Goal: Transaction & Acquisition: Register for event/course

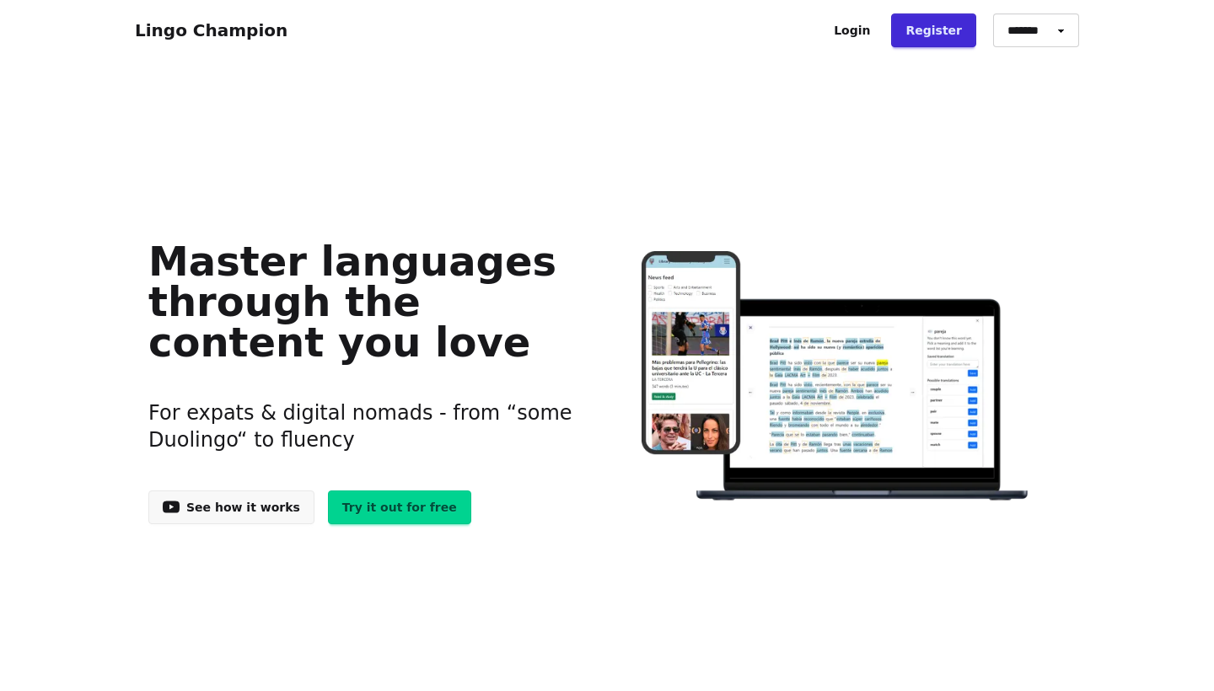
click at [930, 36] on link "Register" at bounding box center [933, 30] width 85 height 34
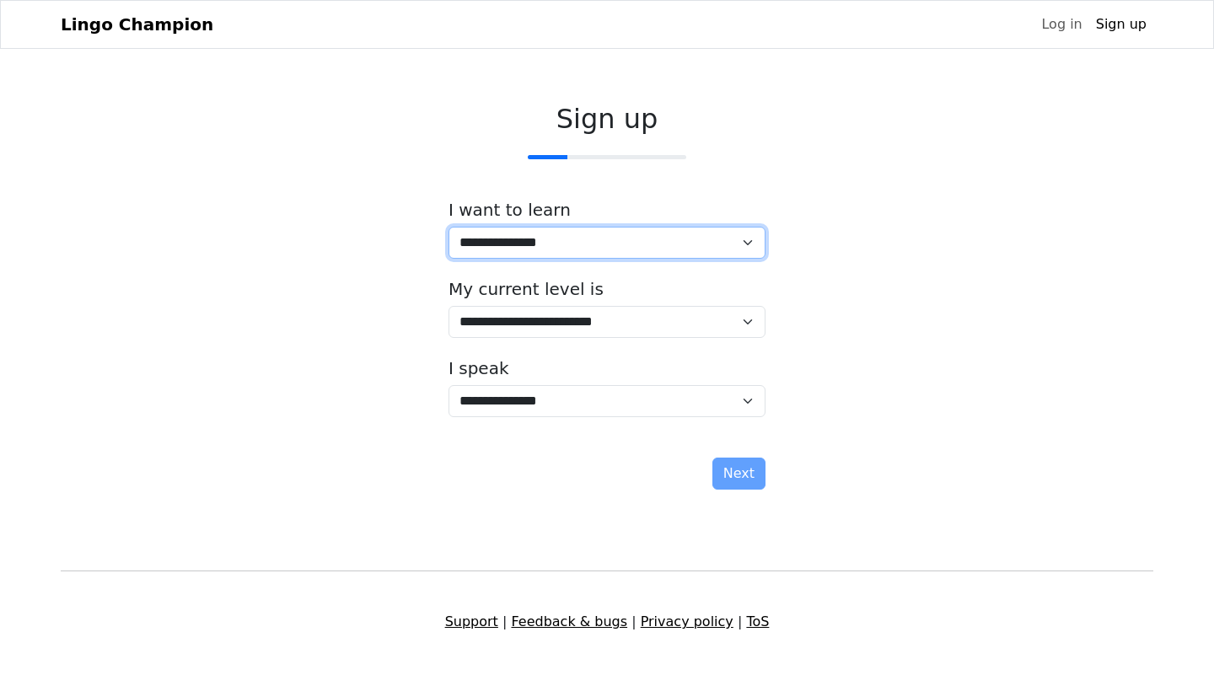
select select "**"
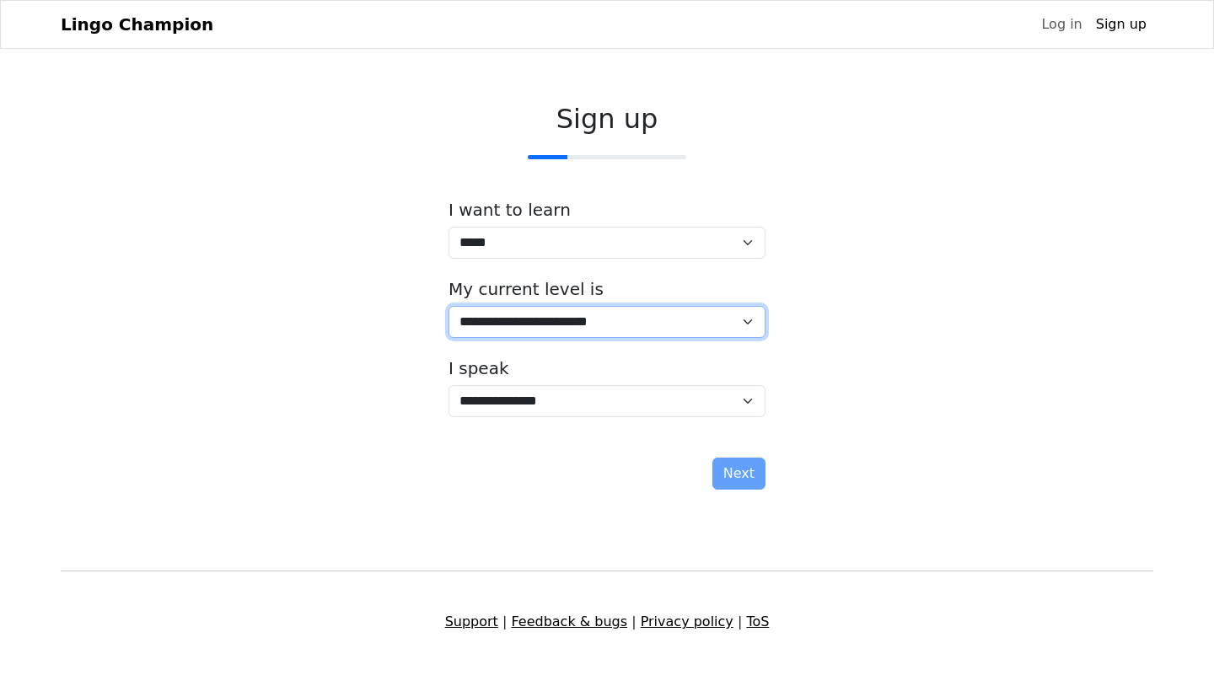
select select "*"
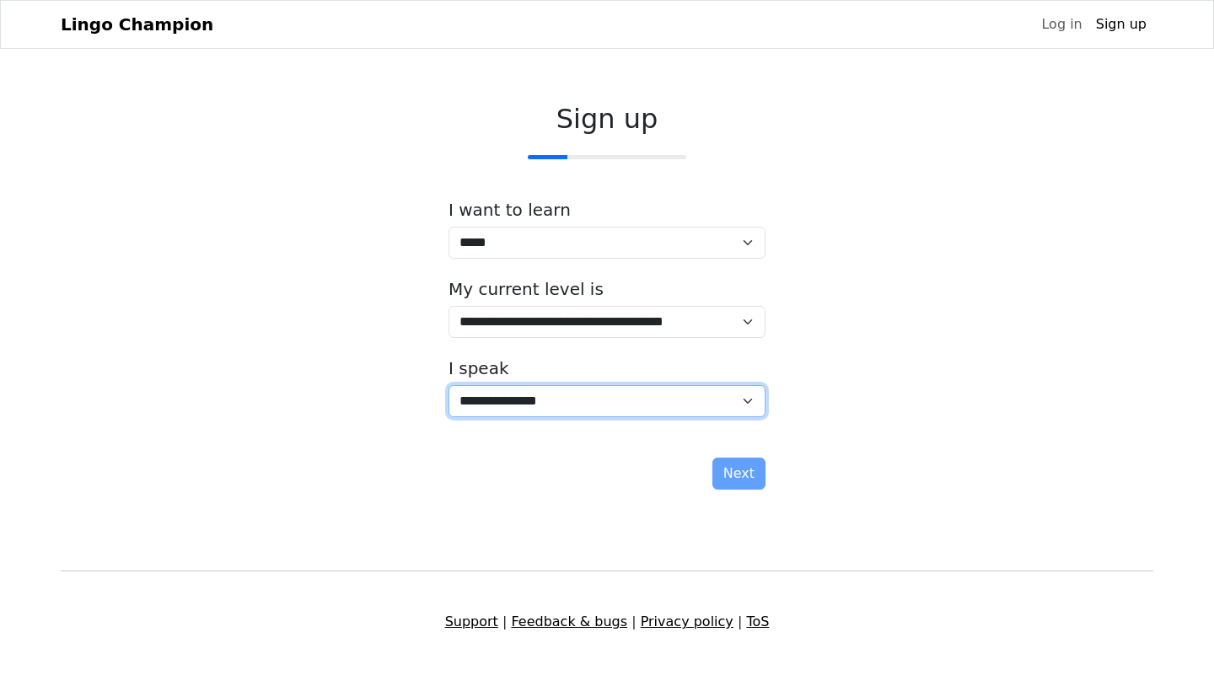
select select "**"
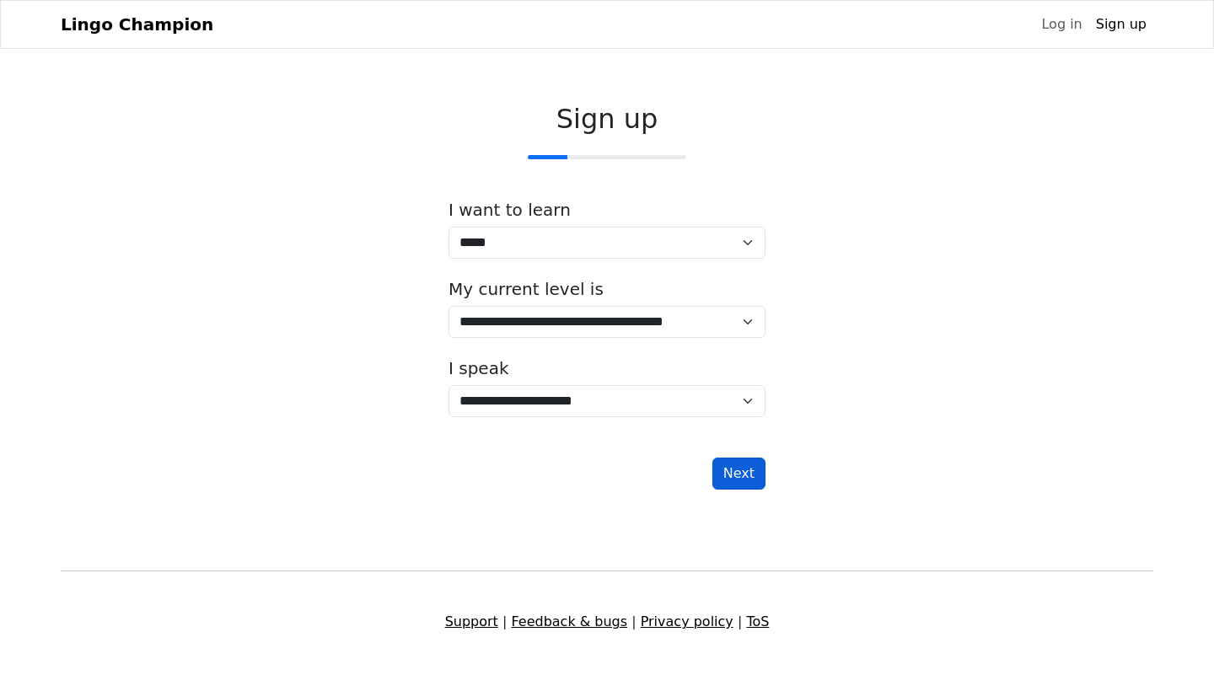
click at [723, 471] on button "Next" at bounding box center [739, 474] width 53 height 32
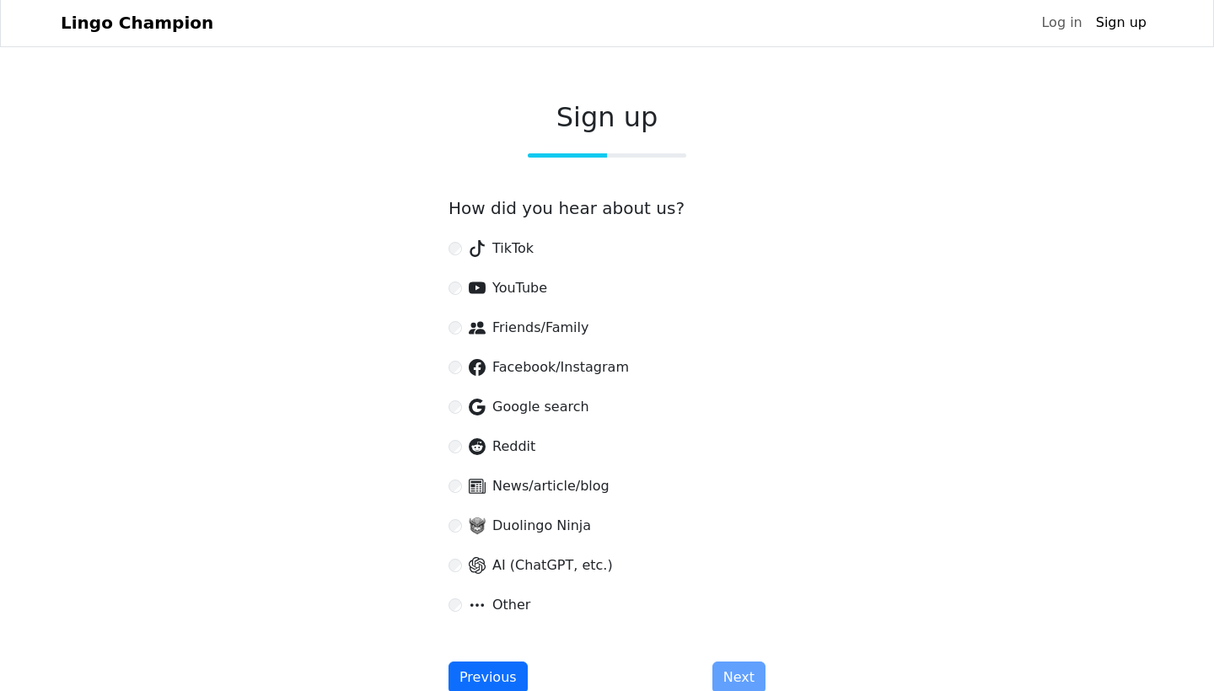
scroll to position [143, 0]
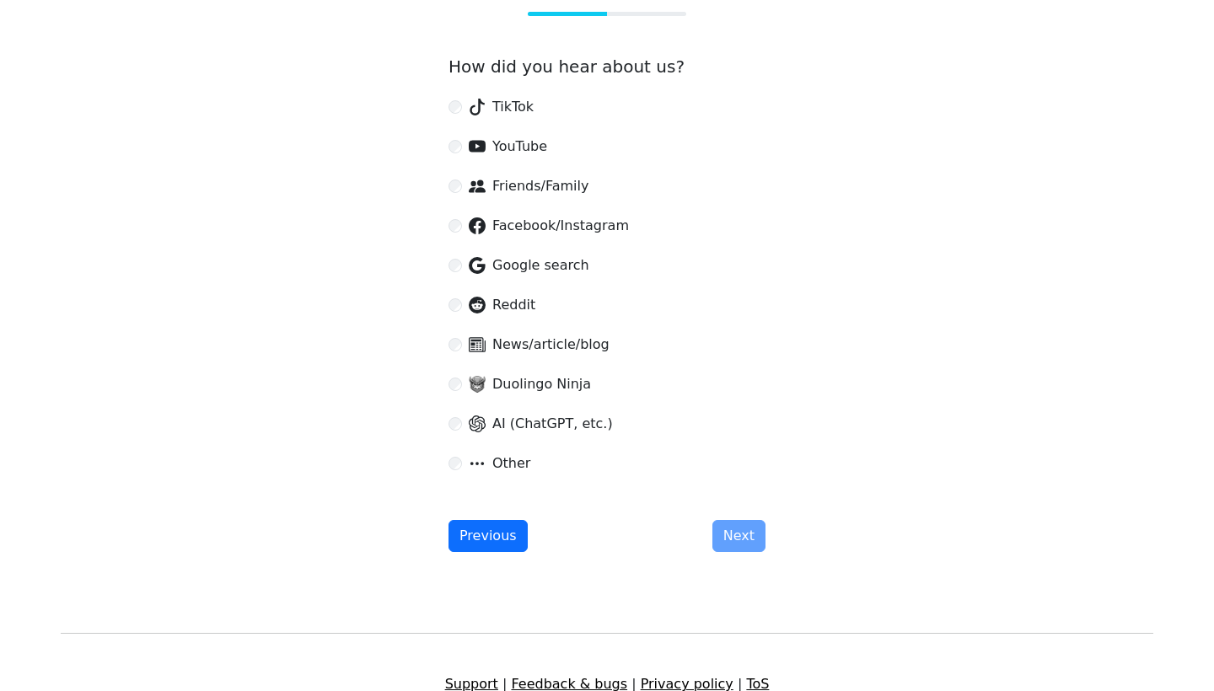
click at [766, 513] on div "Sign up How did you hear about us? TikTok YouTube Friends/Family Facebook/Insta…" at bounding box center [607, 256] width 344 height 620
click at [761, 520] on div "Previous Next" at bounding box center [607, 536] width 317 height 32
click at [759, 524] on div "Previous Next" at bounding box center [607, 536] width 317 height 32
click at [753, 536] on div "Previous Next" at bounding box center [607, 536] width 317 height 32
click at [524, 222] on span "Facebook/Instagram" at bounding box center [560, 226] width 137 height 20
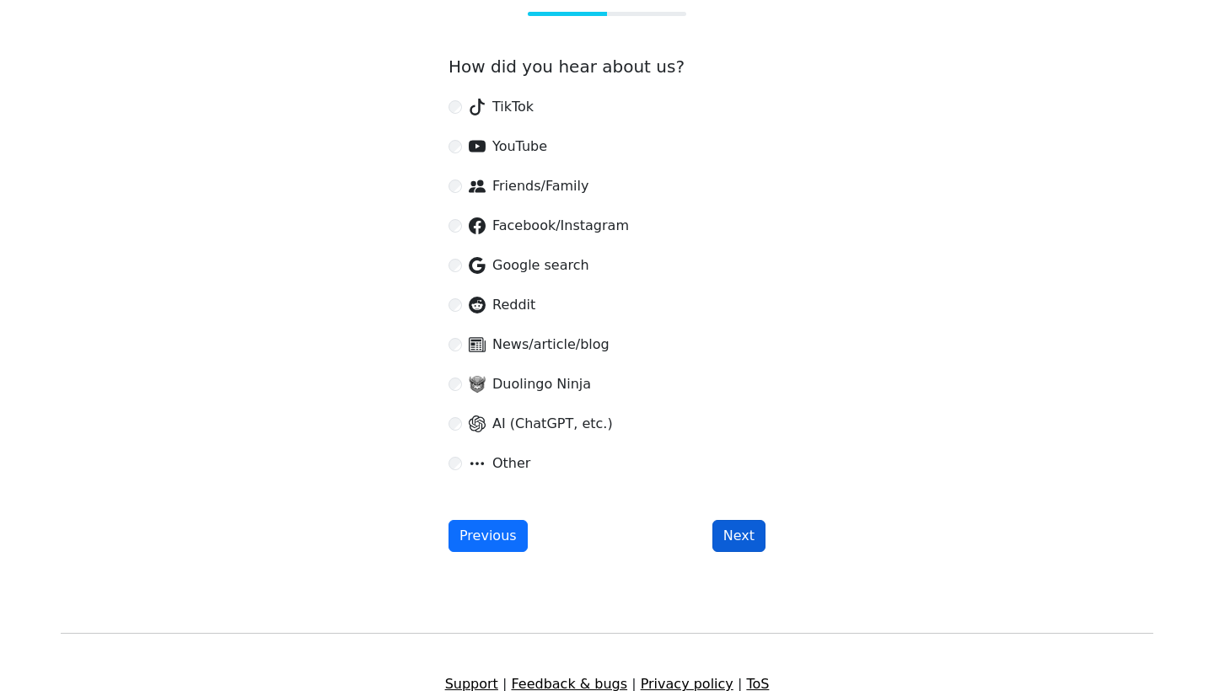
click at [751, 520] on button "Next" at bounding box center [739, 536] width 53 height 32
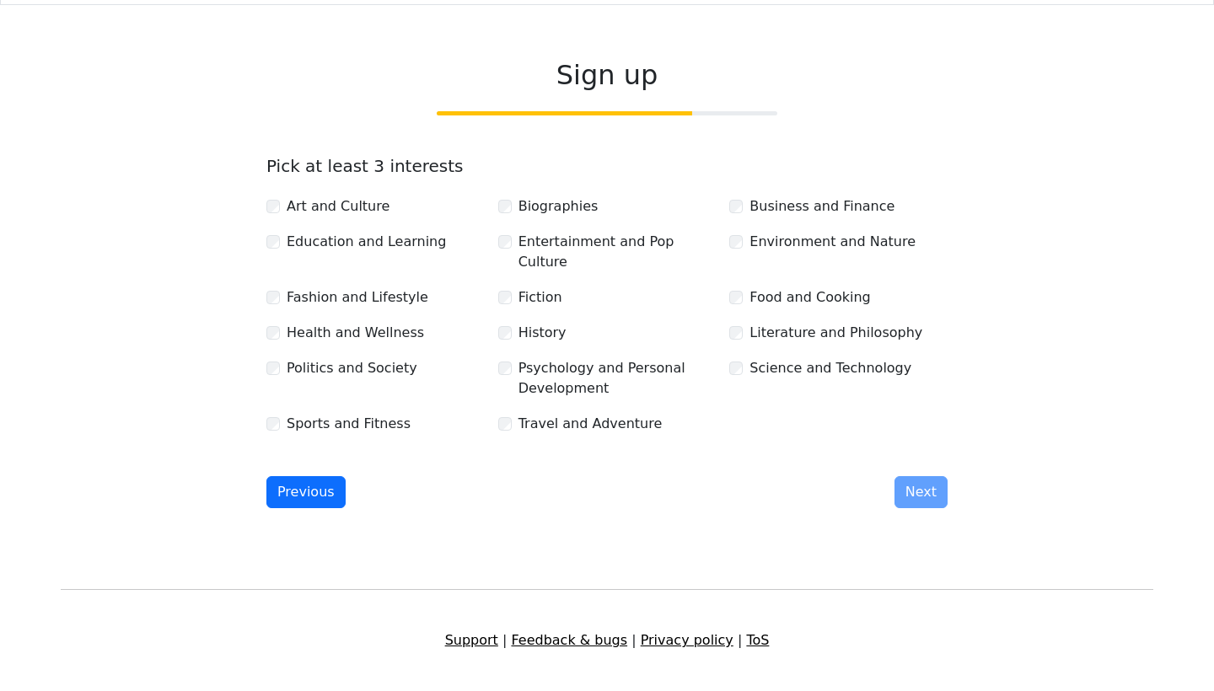
scroll to position [24, 0]
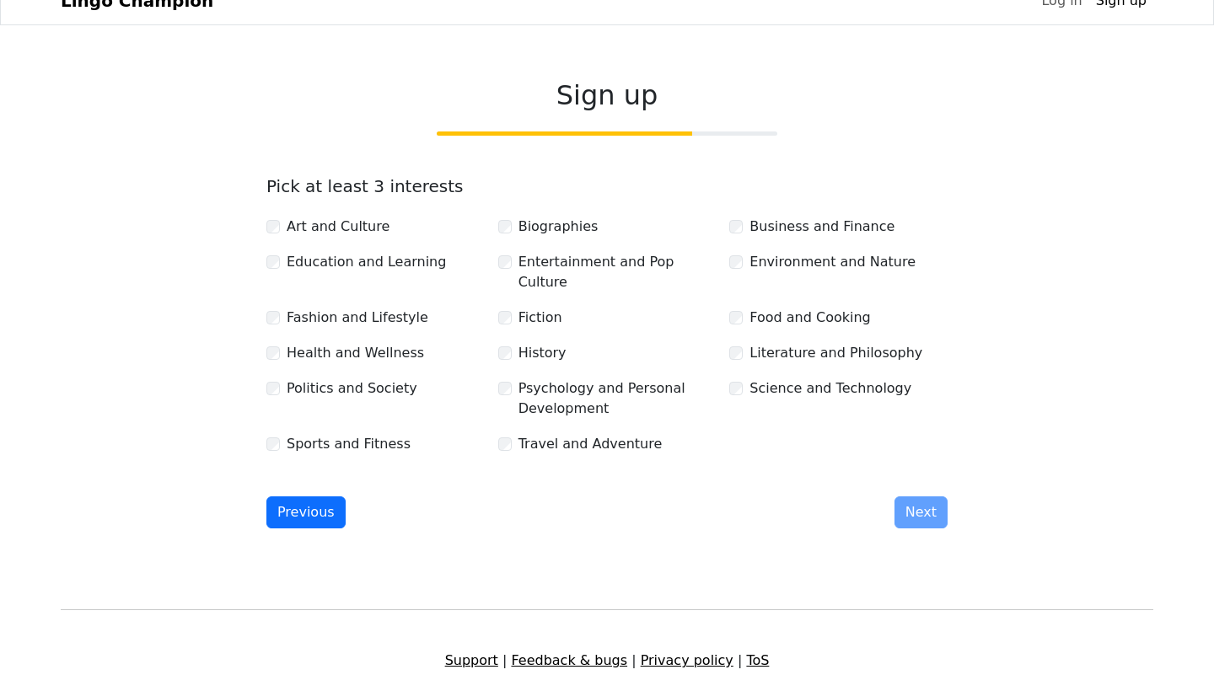
click at [362, 238] on div "Art and Culture" at bounding box center [376, 228] width 232 height 22
click at [355, 228] on label "Art and Culture" at bounding box center [338, 227] width 103 height 20
click at [361, 261] on label "Education and Learning" at bounding box center [366, 262] width 159 height 20
click at [368, 286] on div "Art and Culture Biographies Business and Finance Education and Learning Enterta…" at bounding box center [607, 329] width 695 height 253
click at [398, 308] on label "Fashion and Lifestyle" at bounding box center [358, 318] width 142 height 20
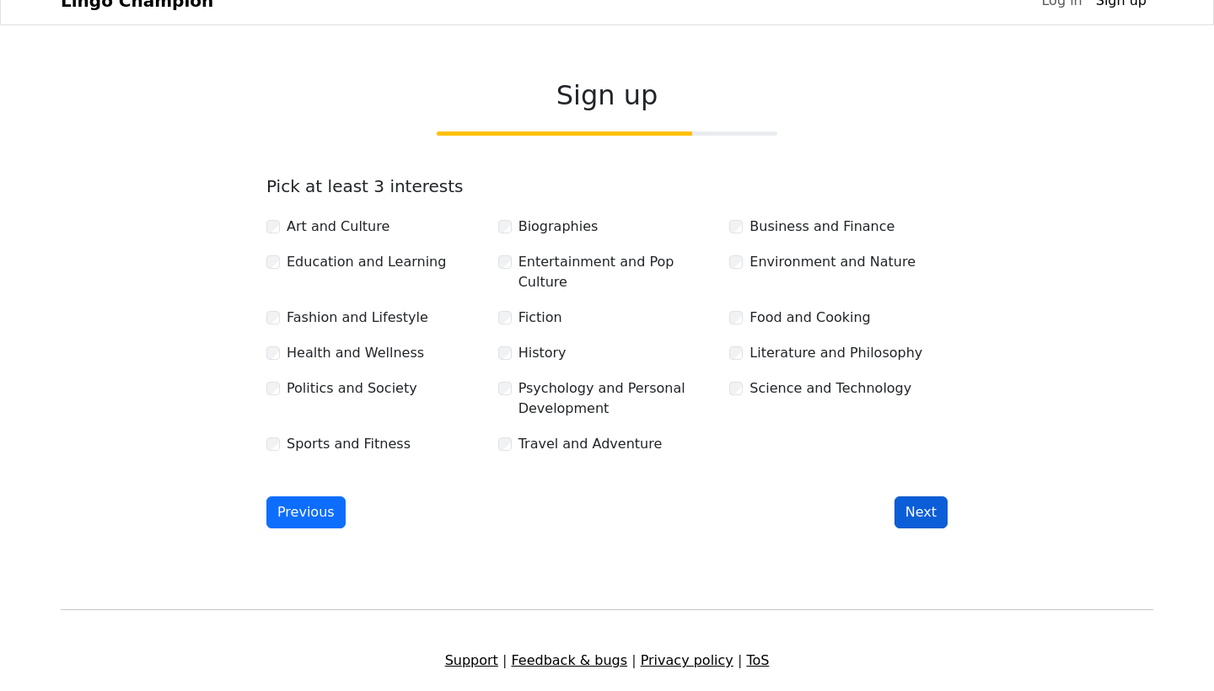
click at [906, 497] on button "Next" at bounding box center [921, 513] width 53 height 32
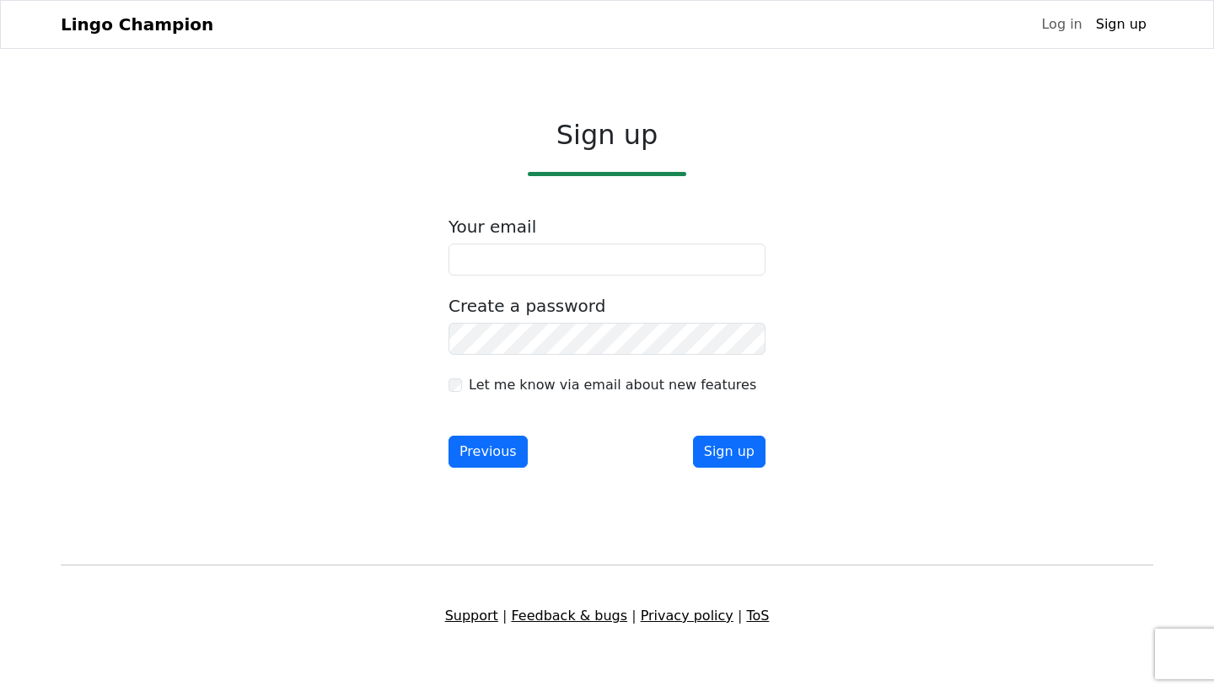
click at [660, 277] on form "Your email Create a password Let me know via email about new features Previous …" at bounding box center [607, 342] width 317 height 251
click at [659, 274] on input "email" at bounding box center [607, 260] width 317 height 32
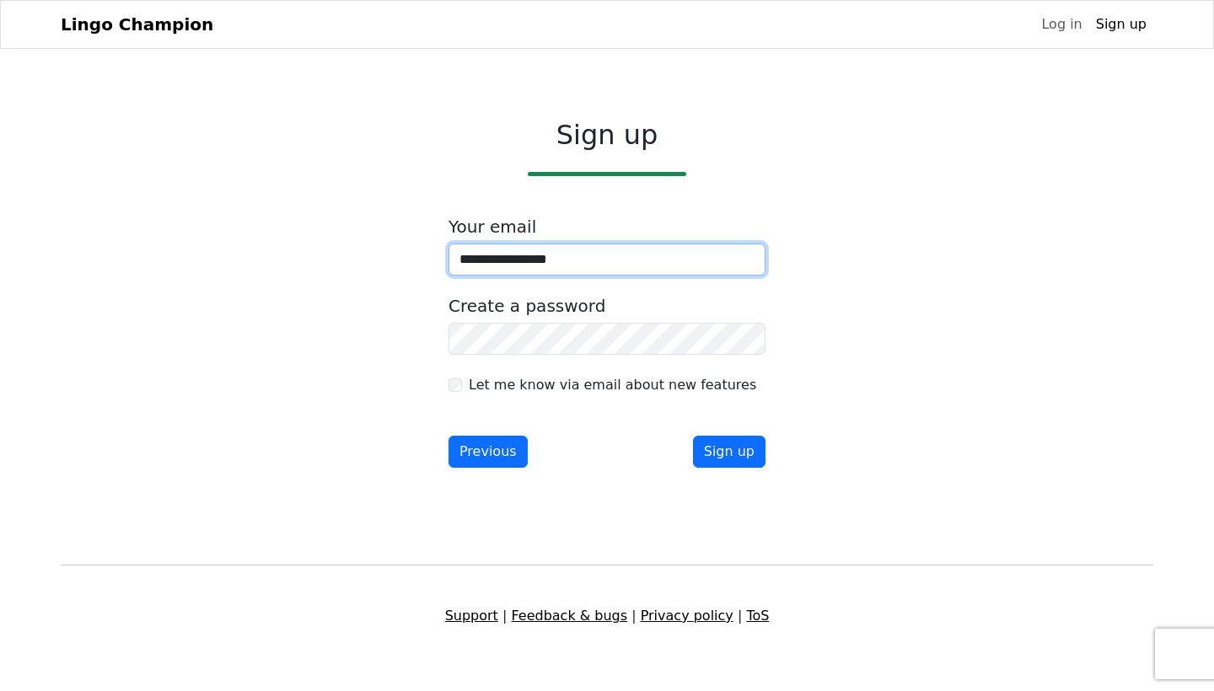
type input "**********"
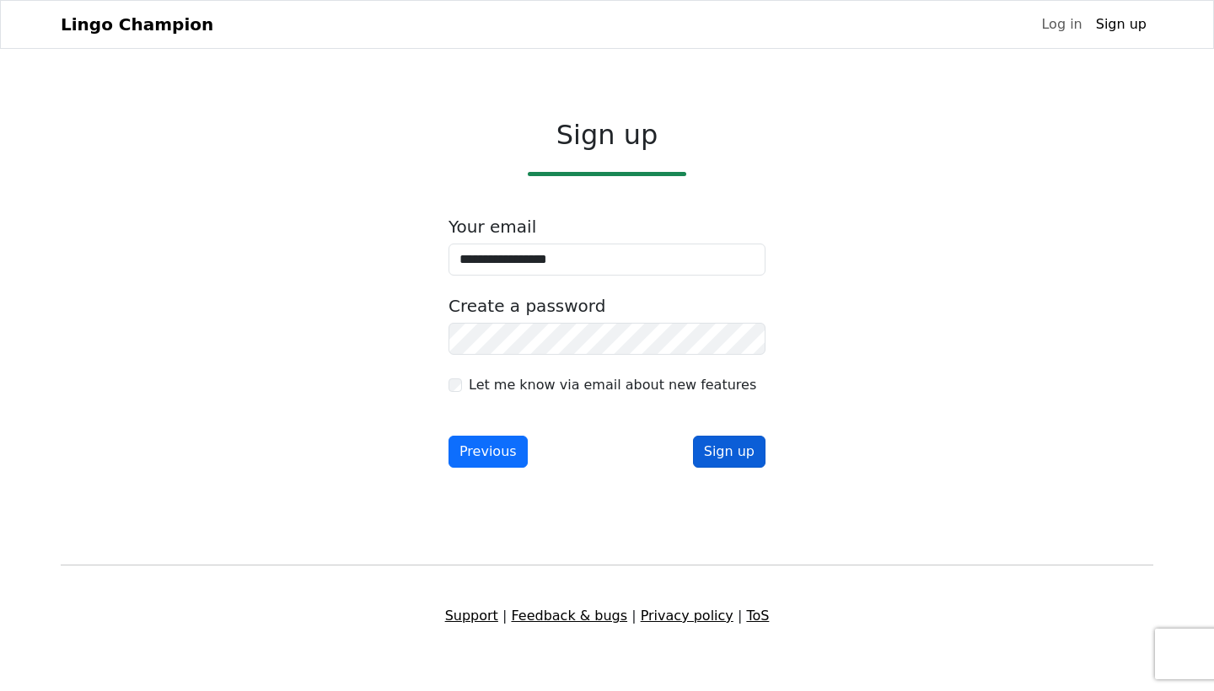
click at [711, 444] on button "Sign up" at bounding box center [729, 452] width 73 height 32
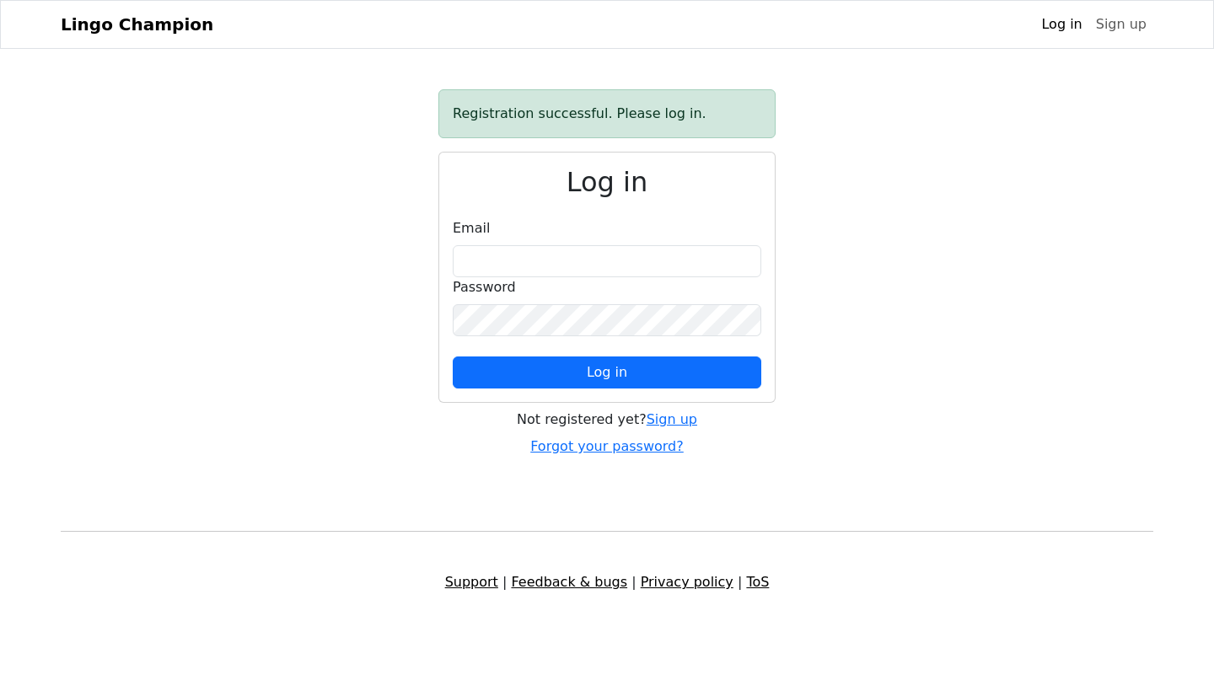
click at [559, 288] on div "Password" at bounding box center [607, 306] width 309 height 59
type input "**********"
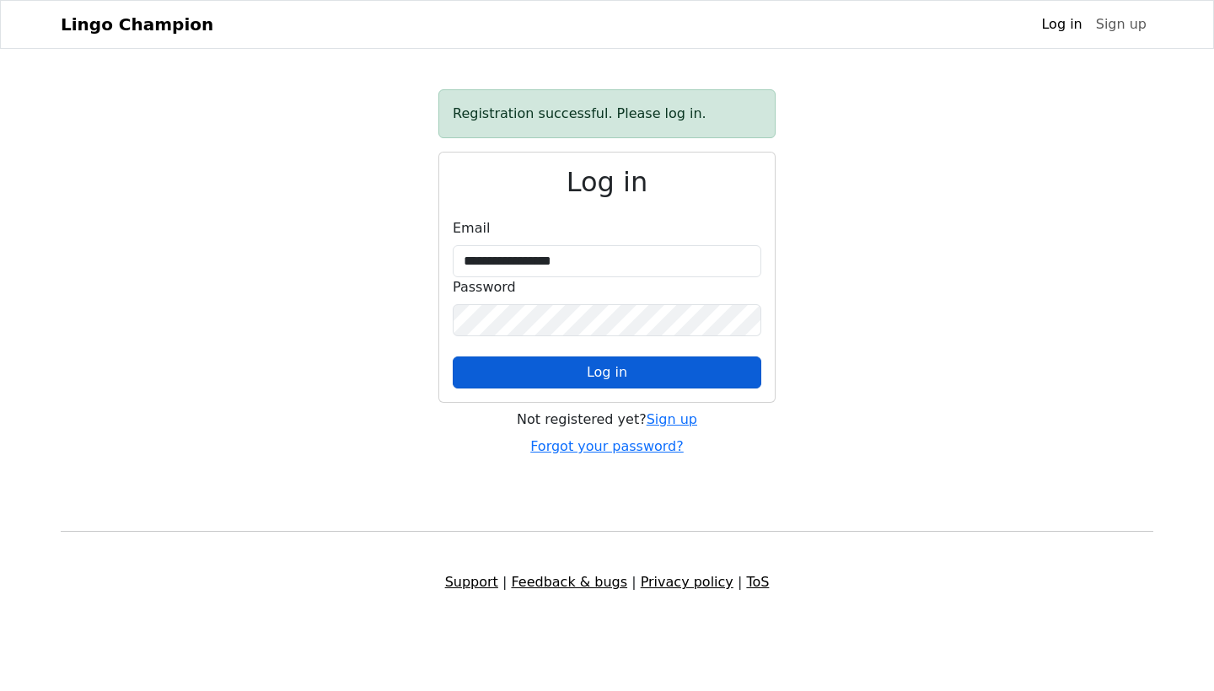
click at [614, 369] on span "Log in" at bounding box center [607, 372] width 40 height 16
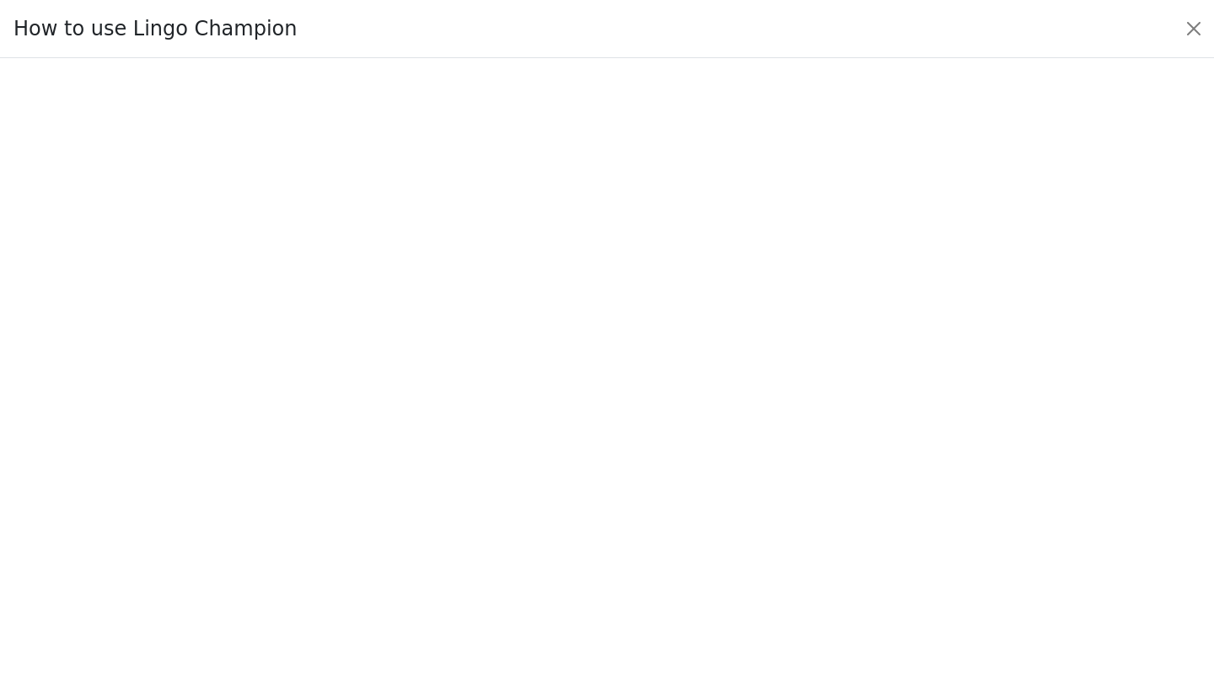
scroll to position [62, 0]
click at [1191, 34] on button "Close" at bounding box center [1194, 28] width 27 height 27
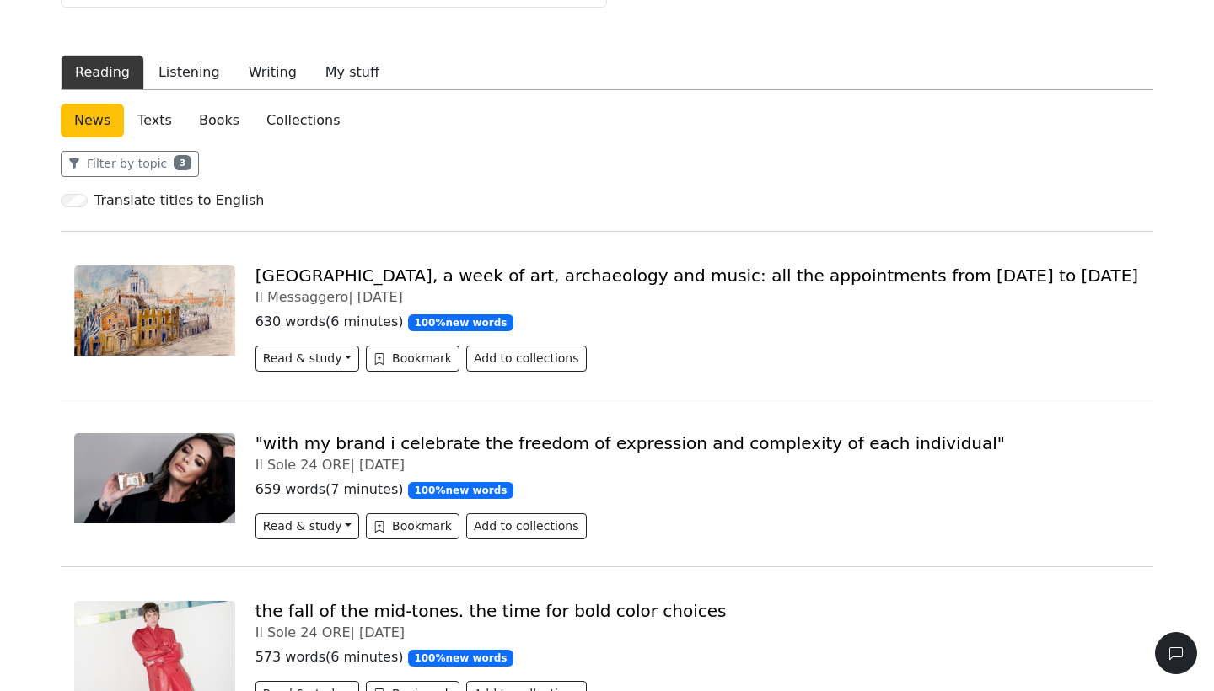
scroll to position [239, 0]
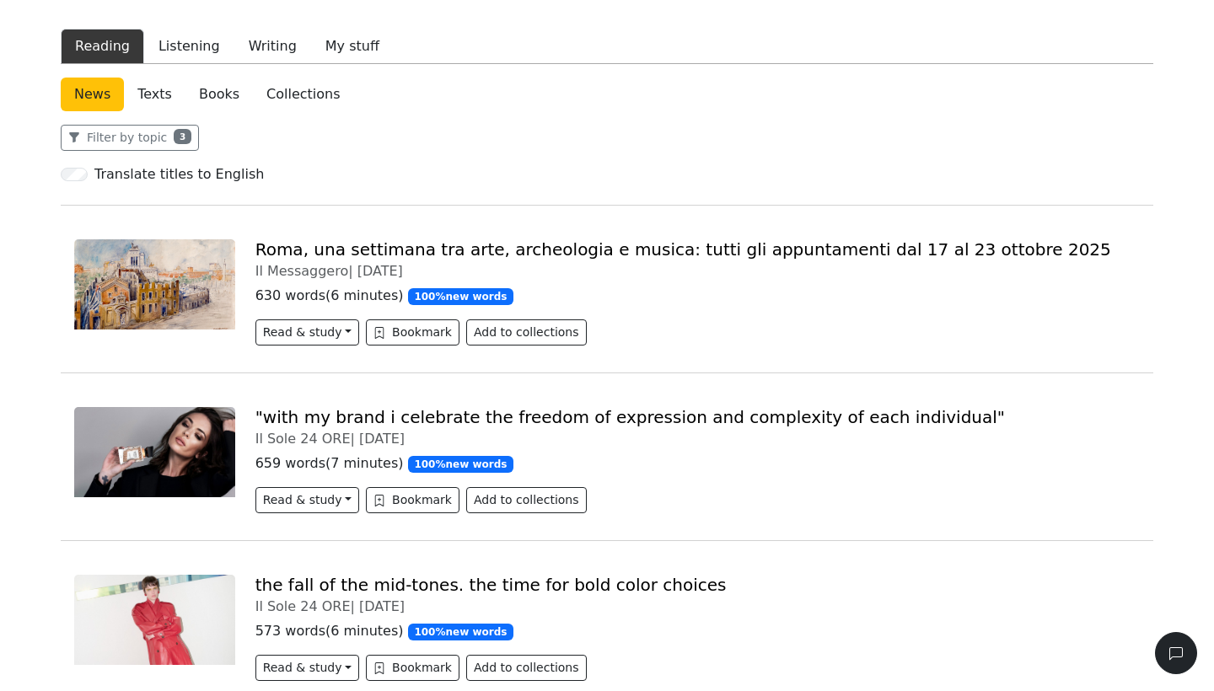
click at [591, 249] on link "Roma, una settimana tra arte, archeologia e musica: tutti gli appuntamenti dal …" at bounding box center [683, 249] width 856 height 20
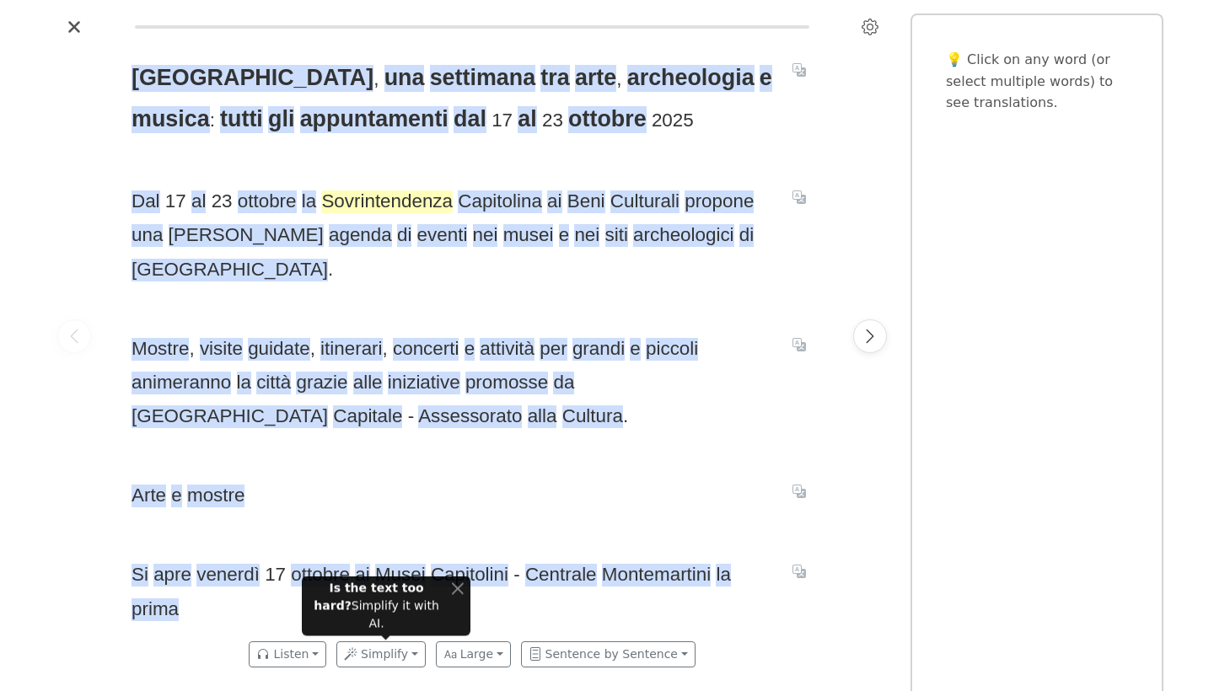
click at [344, 205] on span "Sovrintendenza" at bounding box center [387, 202] width 132 height 23
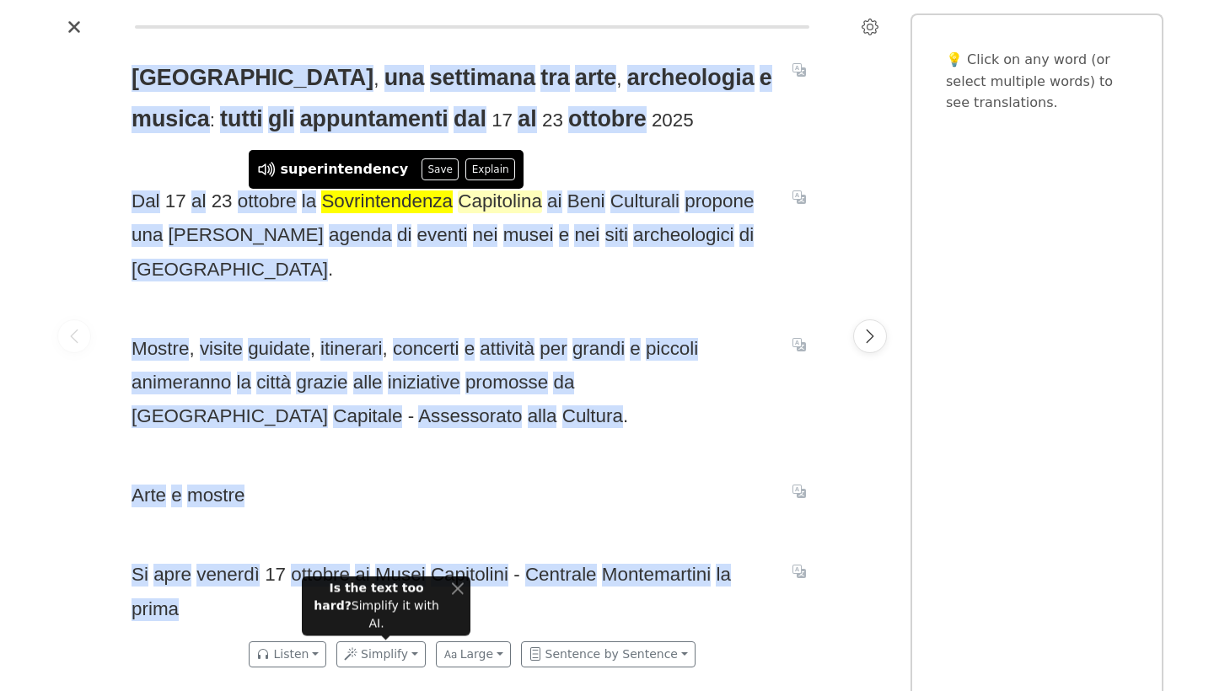
click at [477, 210] on span "Capitolina" at bounding box center [500, 202] width 84 height 23
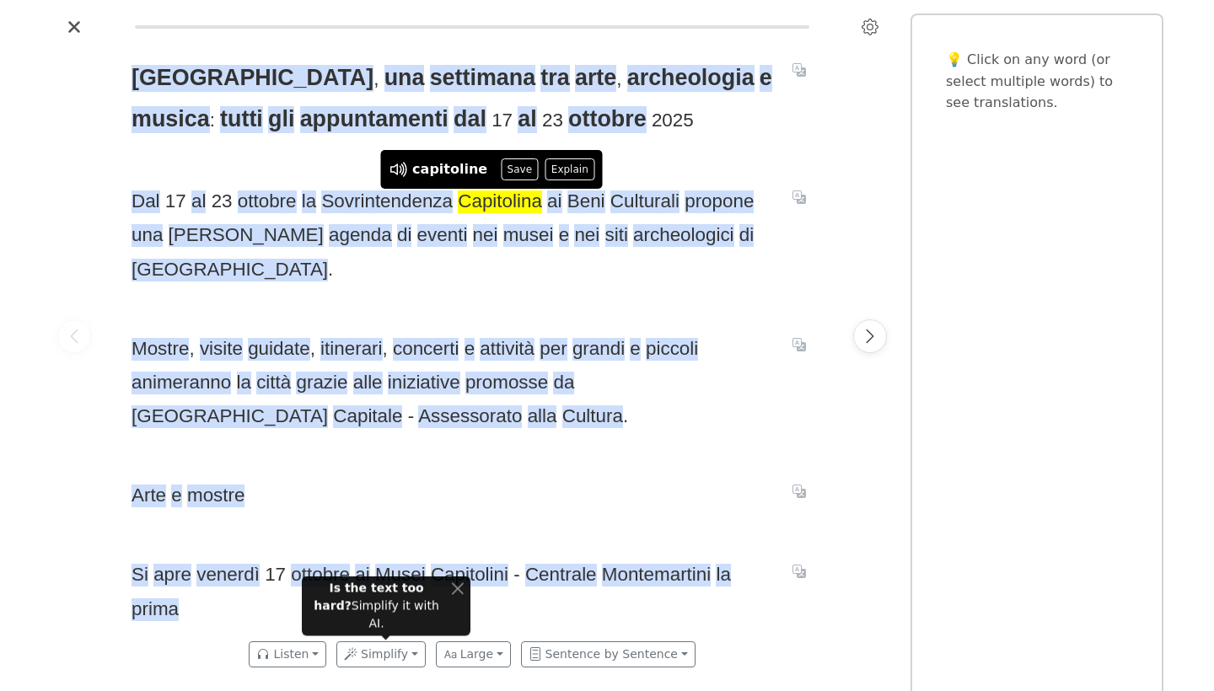
click at [690, 247] on span "Dal 17 al 23 ottobre la Sovrintendenza Capitolina ai Beni Culturali propone una…" at bounding box center [452, 236] width 641 height 102
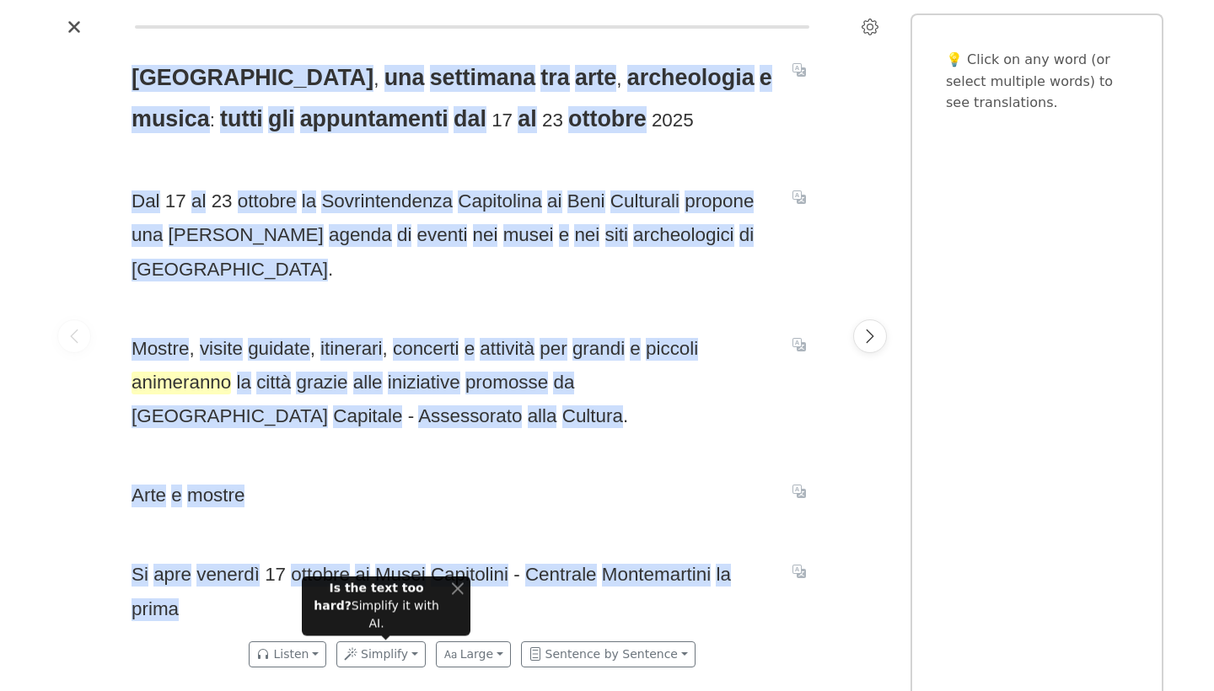
click at [150, 372] on span "animeranno" at bounding box center [182, 383] width 100 height 23
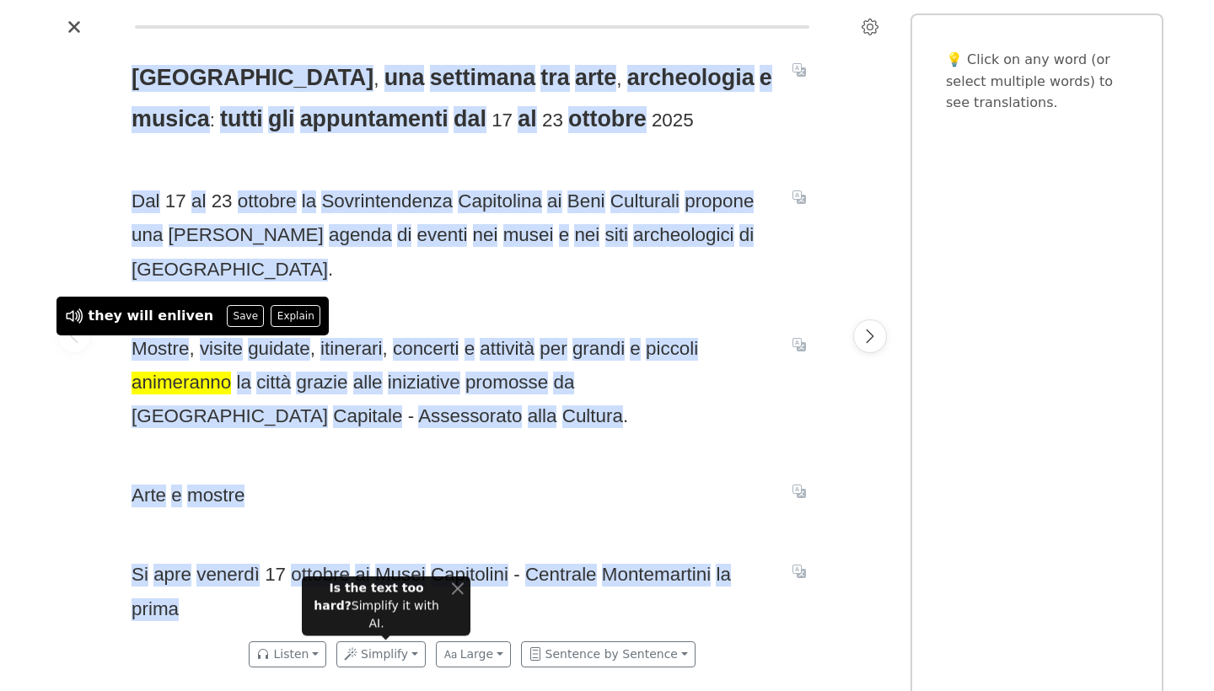
click at [613, 394] on span "Mostre , visite guidate , itinerari , concerti e attività per grandi e piccoli …" at bounding box center [452, 383] width 641 height 102
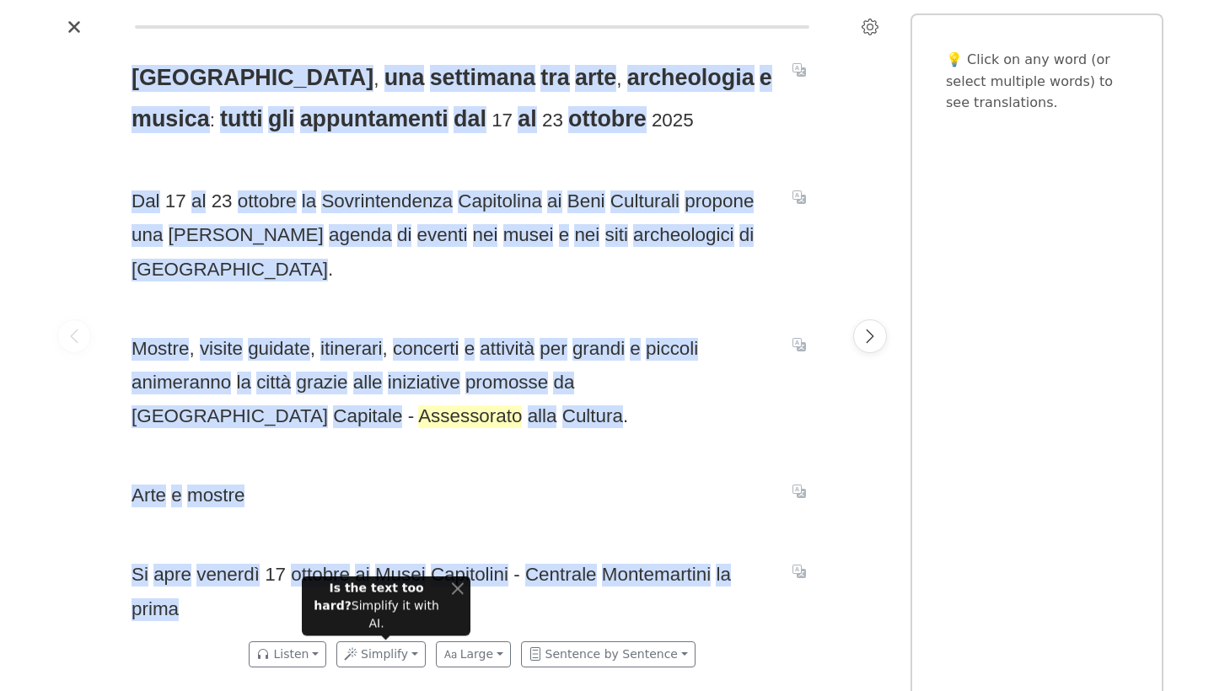
click at [418, 406] on span "Assessorato" at bounding box center [470, 417] width 104 height 23
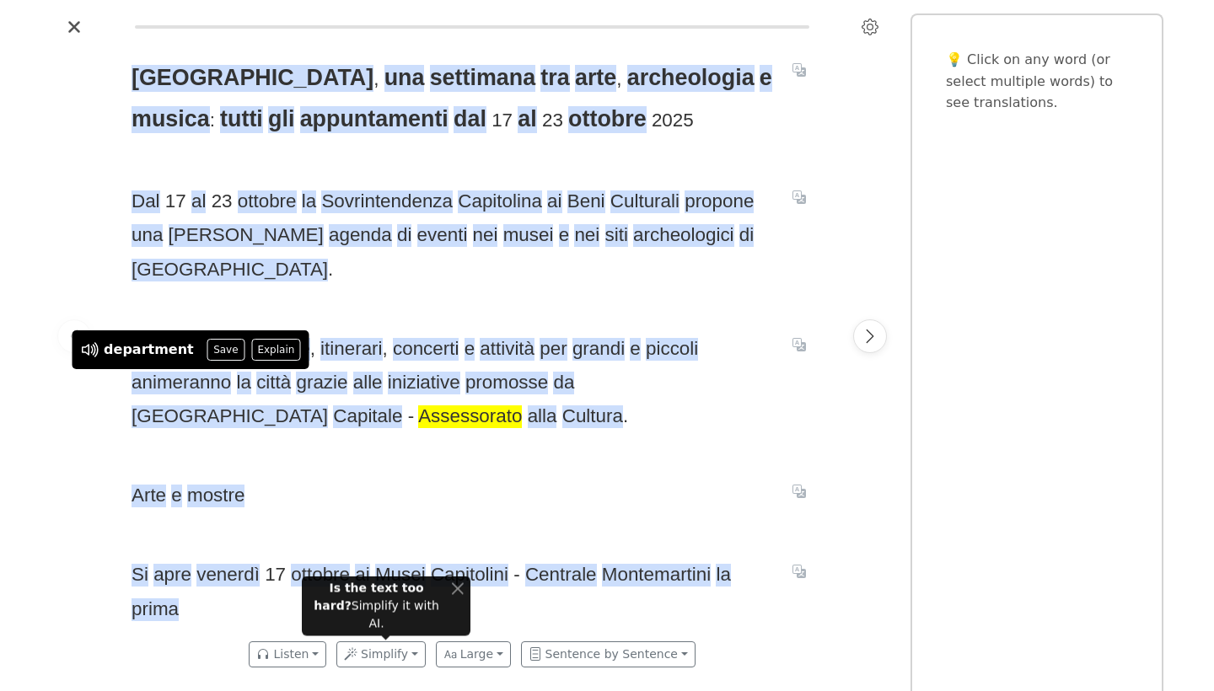
click at [479, 422] on div "Roma , una settimana tra arte , archeologia e musica : tutti gli appuntamenti d…" at bounding box center [472, 335] width 715 height 590
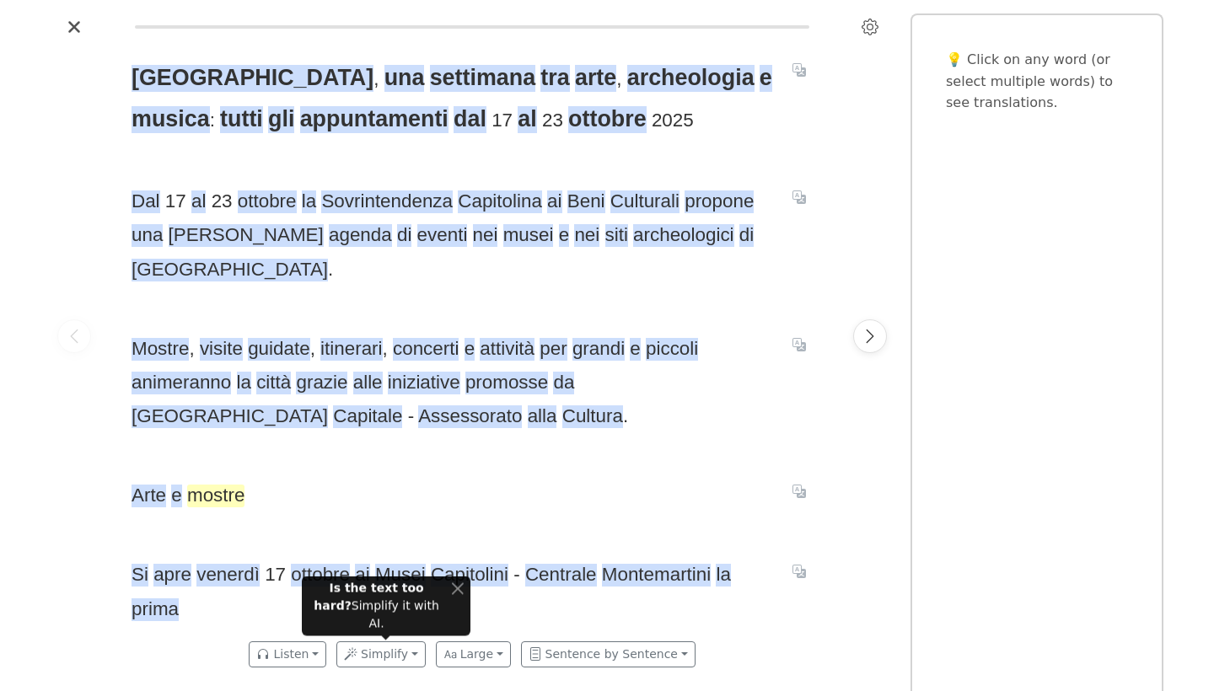
click at [214, 485] on span "mostre" at bounding box center [215, 496] width 57 height 23
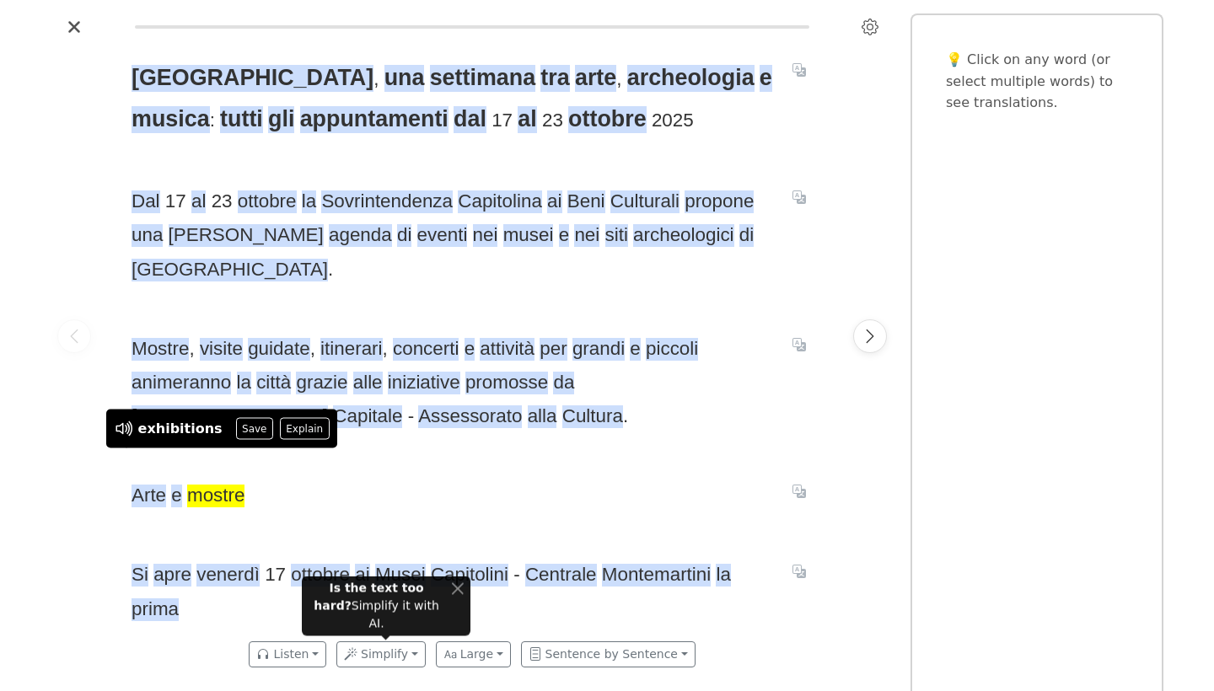
click at [411, 479] on span "Arte e mostre" at bounding box center [452, 496] width 641 height 34
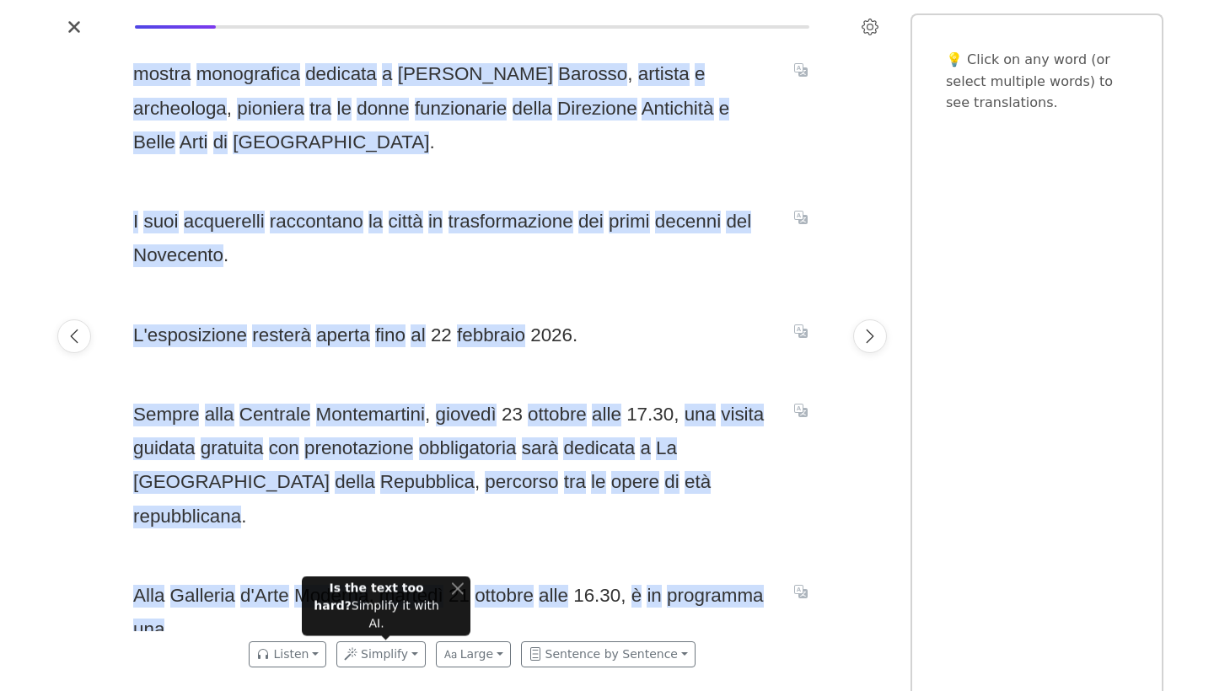
scroll to position [0, 715]
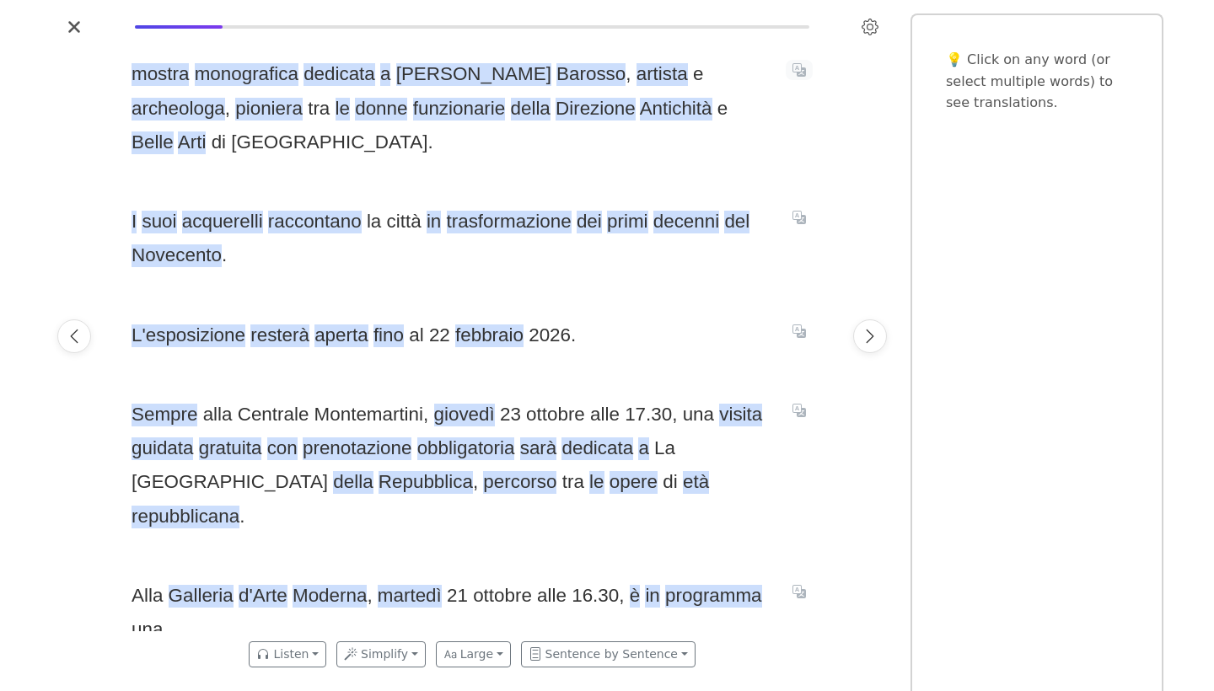
click at [799, 77] on icon "Translate sentence" at bounding box center [799, 69] width 13 height 13
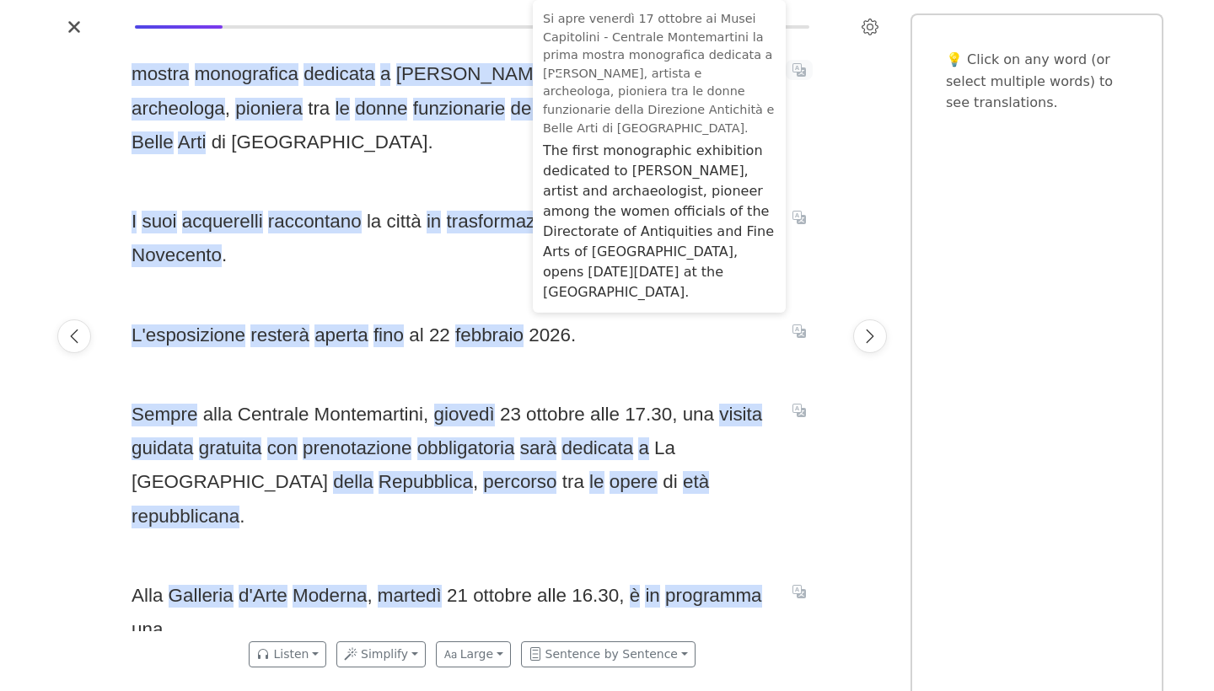
click at [799, 77] on icon "Translate sentence" at bounding box center [799, 69] width 13 height 13
click at [335, 219] on span "I suoi acquerelli raccontano la città in trasformazione dei primi decenni del N…" at bounding box center [452, 239] width 641 height 68
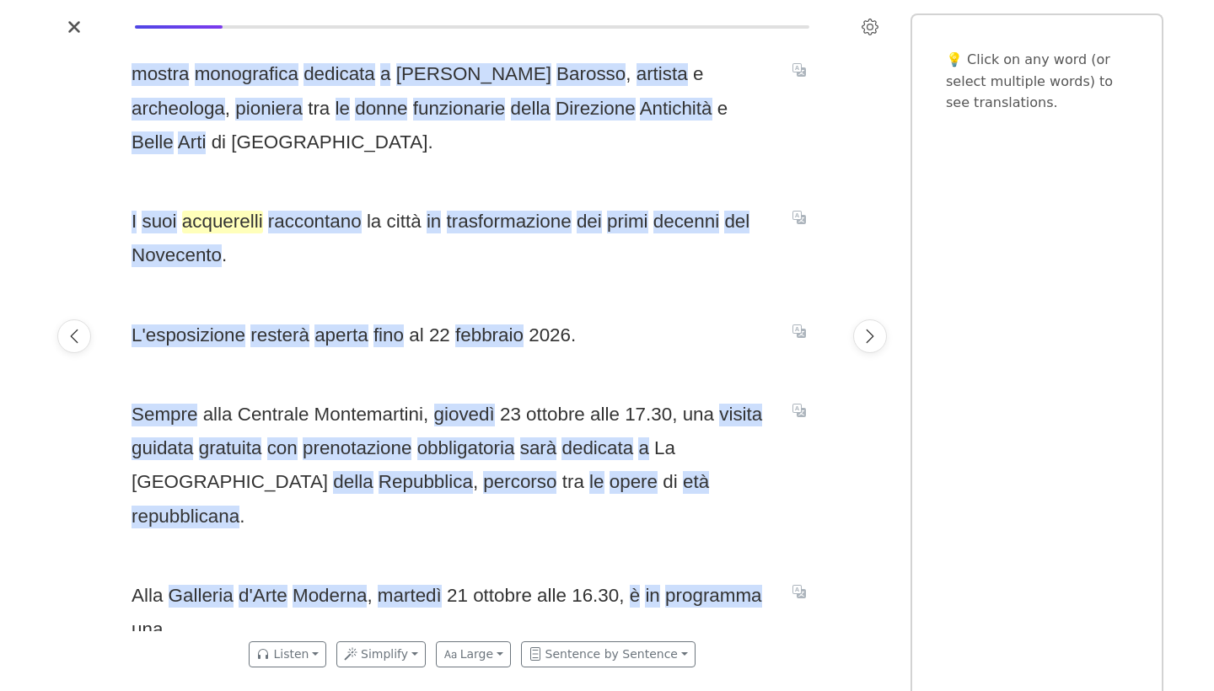
click at [226, 211] on span "acquerelli" at bounding box center [222, 222] width 81 height 23
